Goal: Browse casually

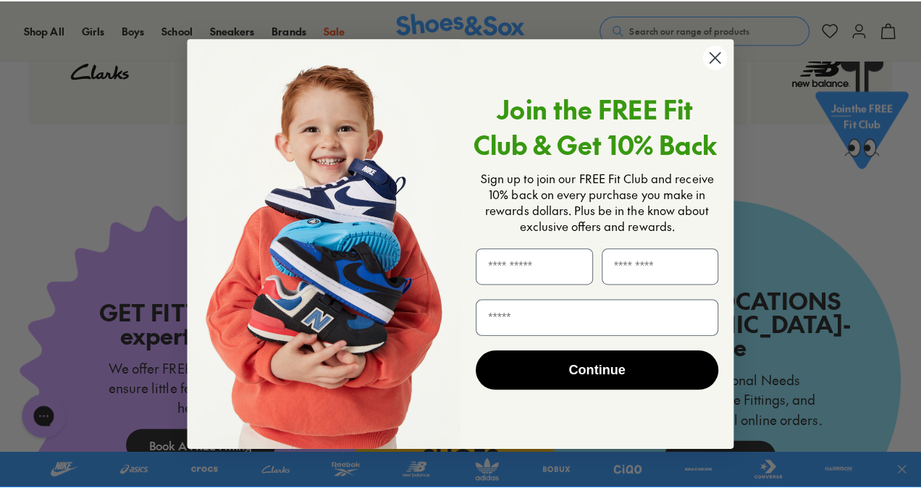
scroll to position [3110, 0]
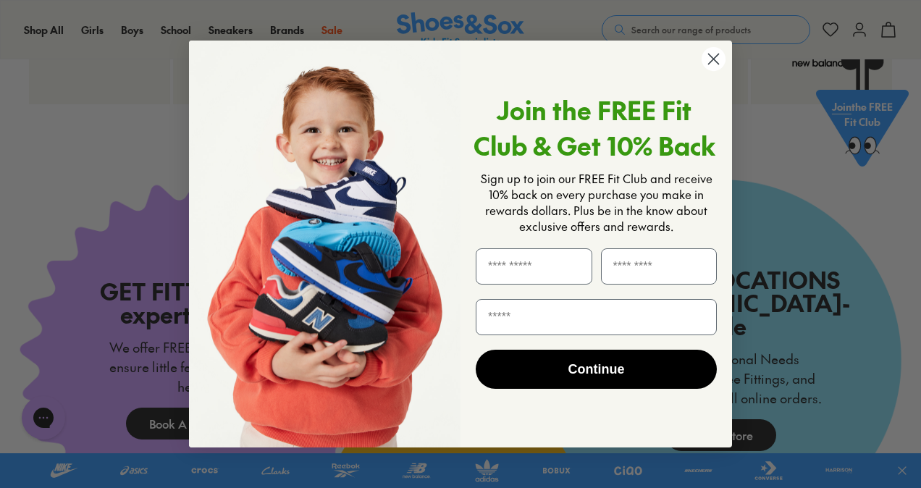
click at [713, 53] on circle "Close dialog" at bounding box center [713, 59] width 24 height 24
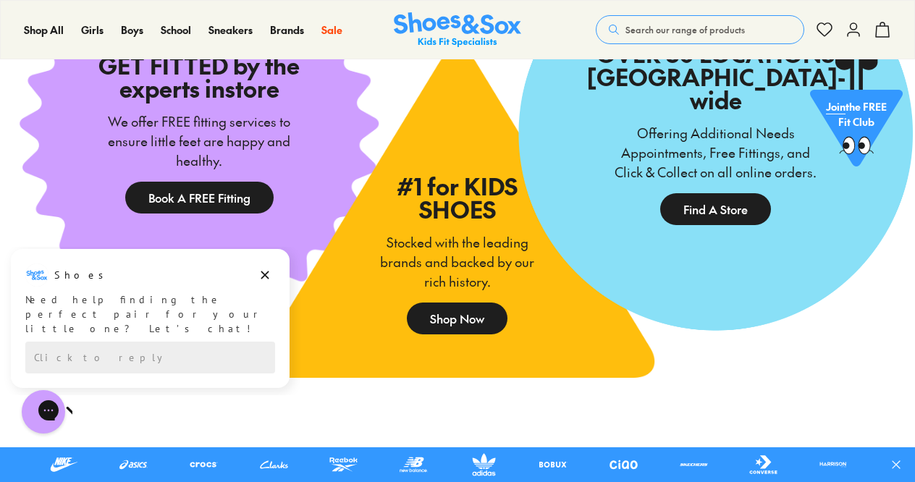
scroll to position [3324, 0]
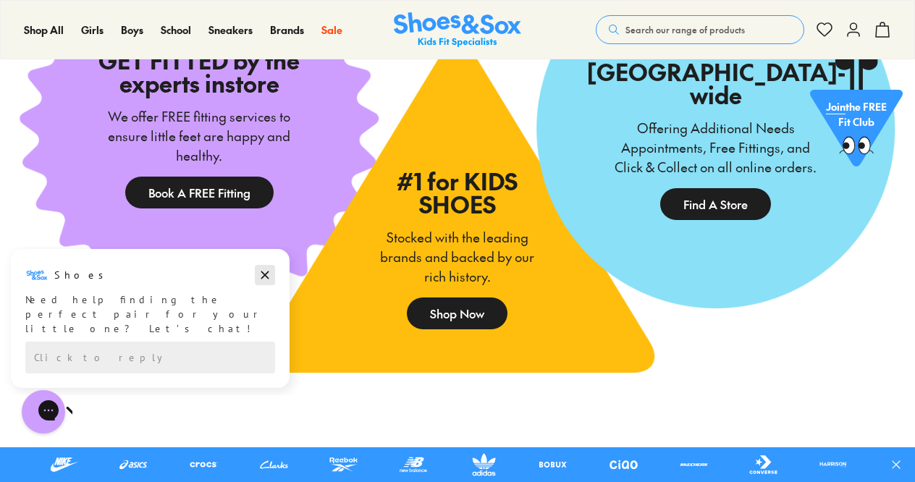
click at [266, 276] on icon "Dismiss campaign" at bounding box center [265, 275] width 8 height 8
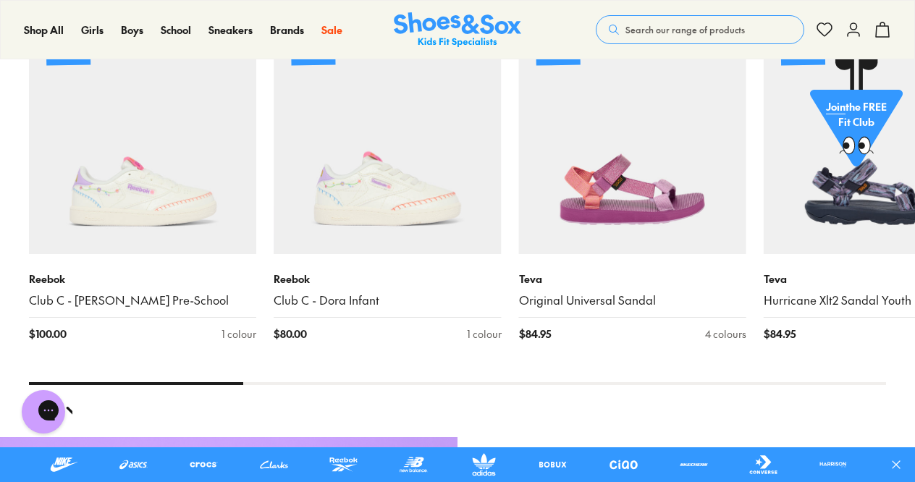
scroll to position [981, 0]
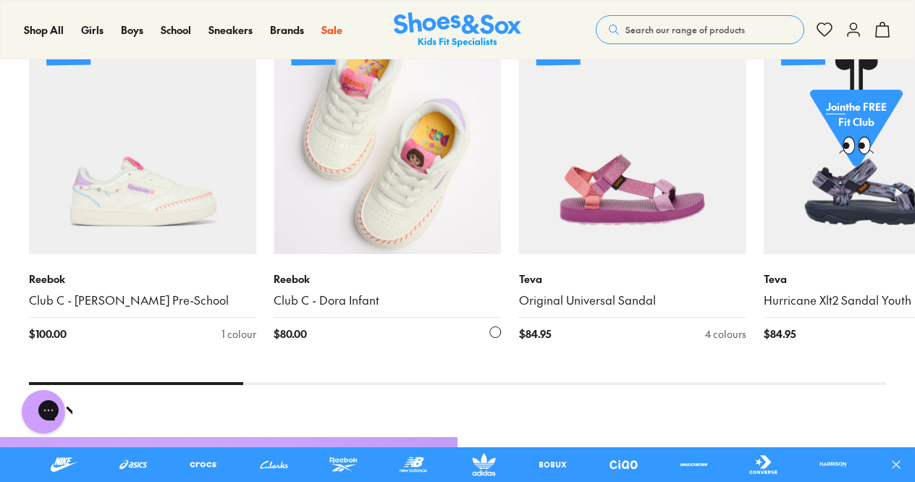
click at [399, 155] on img at bounding box center [387, 140] width 227 height 227
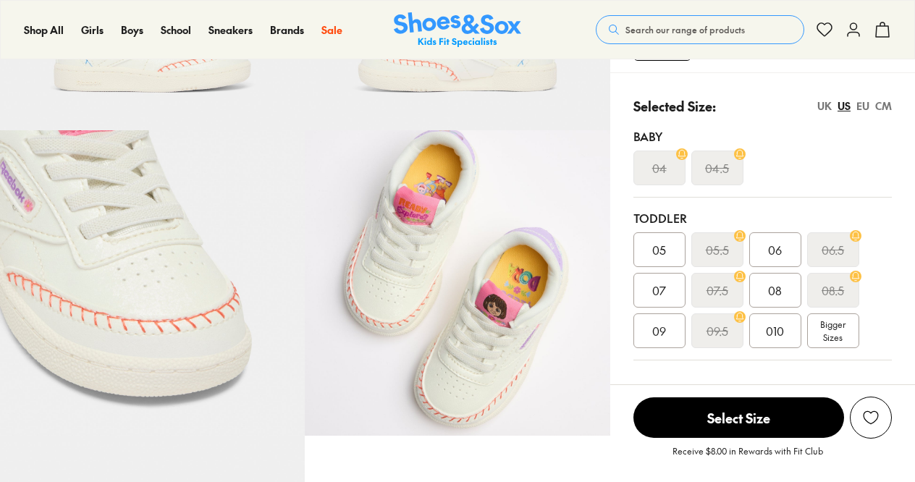
scroll to position [263, 0]
